Goal: Complete application form: Complete application form

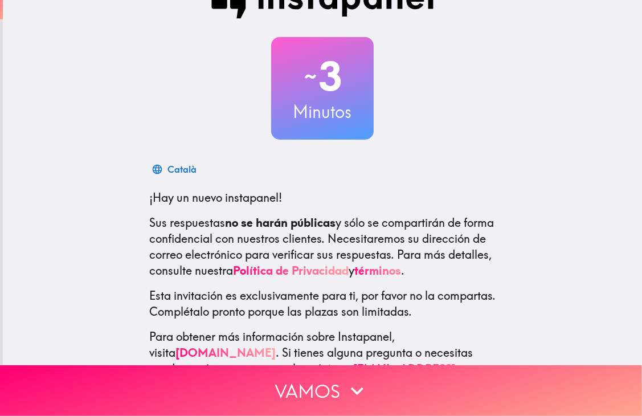
scroll to position [74, 0]
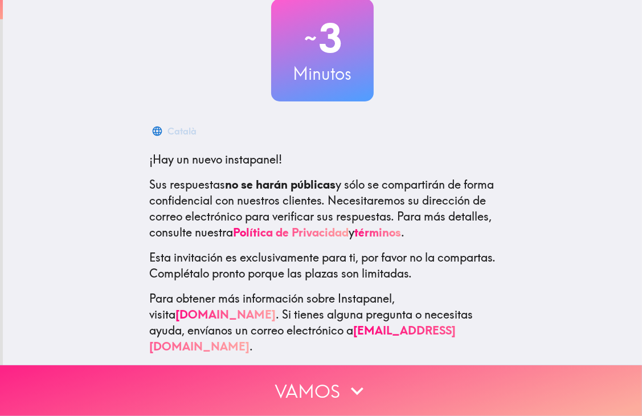
click at [349, 378] on icon "button" at bounding box center [357, 390] width 25 height 25
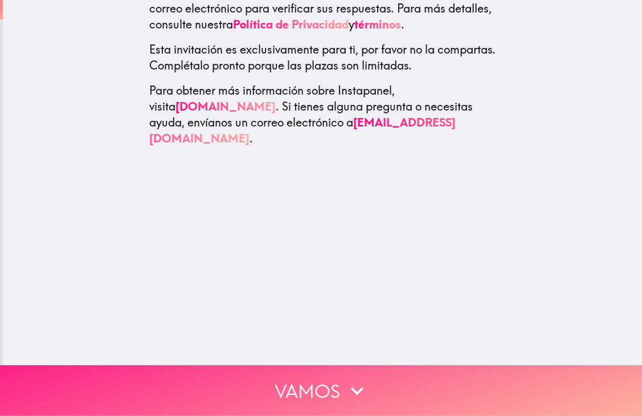
scroll to position [0, 0]
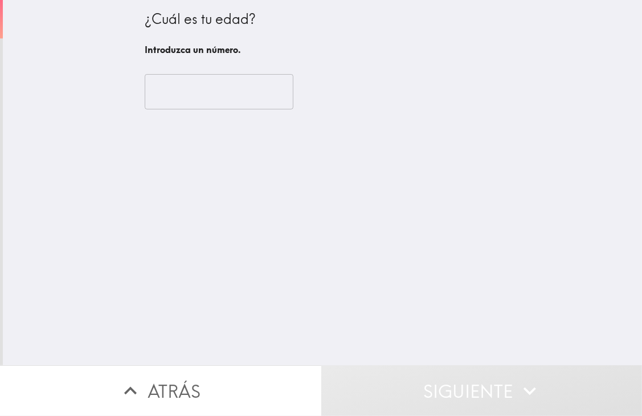
click at [198, 103] on input "number" at bounding box center [219, 91] width 149 height 35
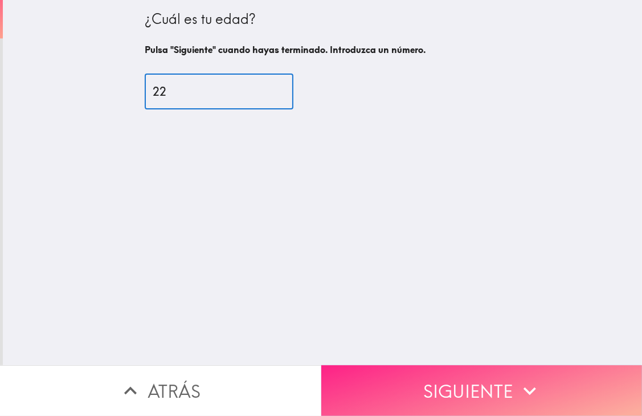
type input "22"
click at [540, 366] on button "Siguiente" at bounding box center [481, 390] width 321 height 51
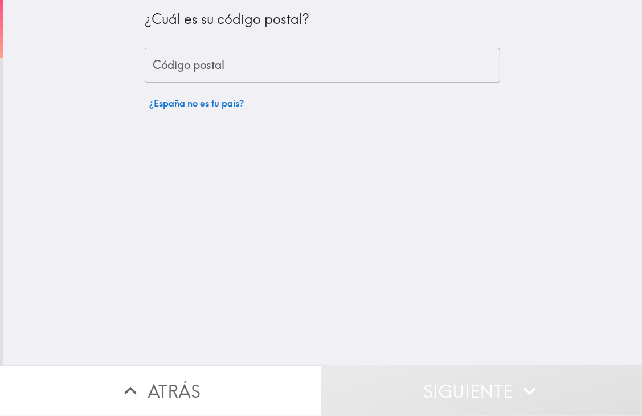
click at [310, 68] on input "Código postal" at bounding box center [322, 65] width 355 height 35
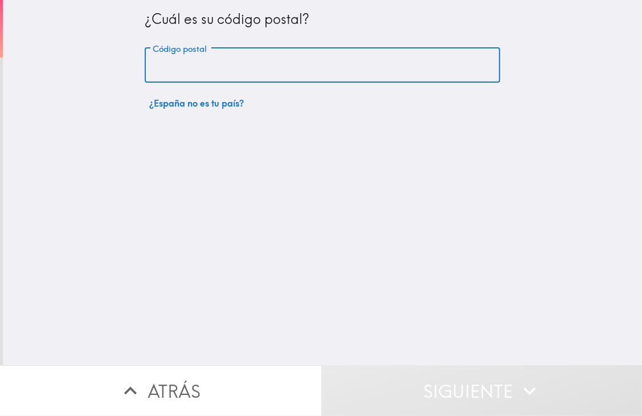
type input "08204"
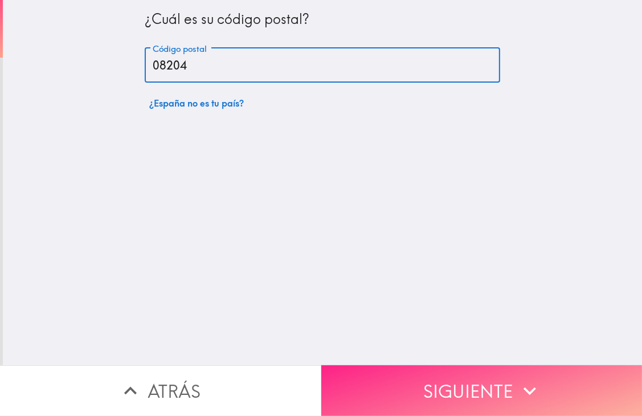
click at [494, 399] on button "Siguiente" at bounding box center [481, 390] width 321 height 51
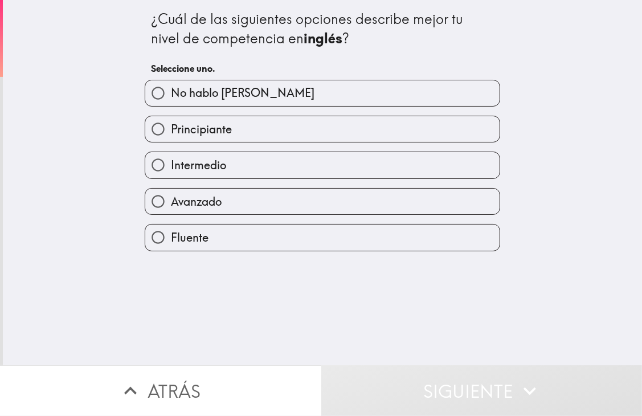
click at [219, 231] on label "Fluente" at bounding box center [322, 237] width 354 height 26
click at [171, 231] on input "Fluente" at bounding box center [158, 237] width 26 height 26
radio input "true"
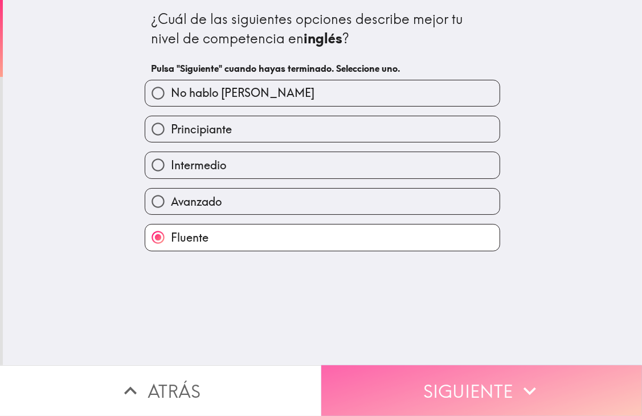
click at [420, 365] on button "Siguiente" at bounding box center [481, 390] width 321 height 51
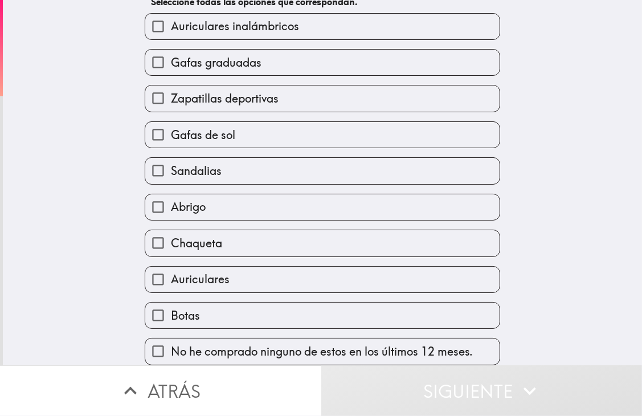
scroll to position [73, 0]
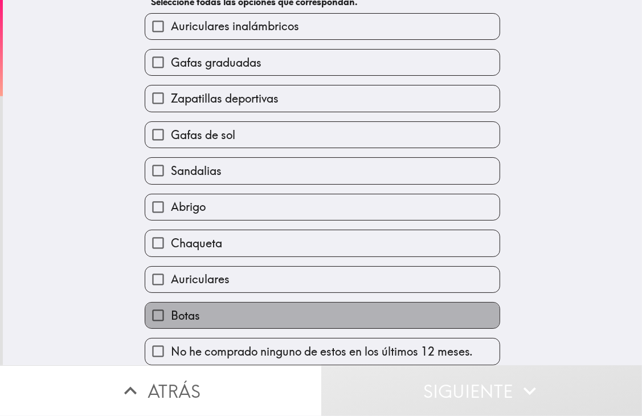
click at [246, 308] on label "Botas" at bounding box center [322, 315] width 354 height 26
click at [171, 308] on input "Botas" at bounding box center [158, 315] width 26 height 26
checkbox input "true"
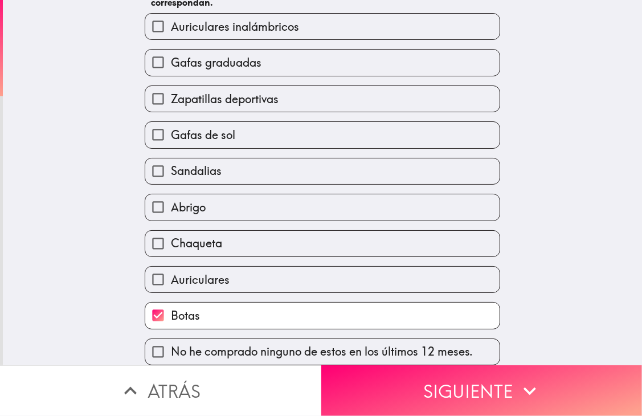
scroll to position [85, 0]
click at [264, 281] on label "Auriculares" at bounding box center [322, 280] width 354 height 26
click at [171, 281] on input "Auriculares" at bounding box center [158, 280] width 26 height 26
checkbox input "true"
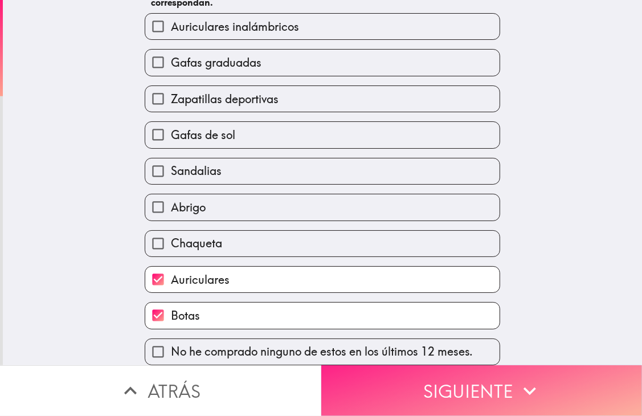
click at [469, 386] on button "Siguiente" at bounding box center [481, 390] width 321 height 51
